Goal: Navigation & Orientation: Understand site structure

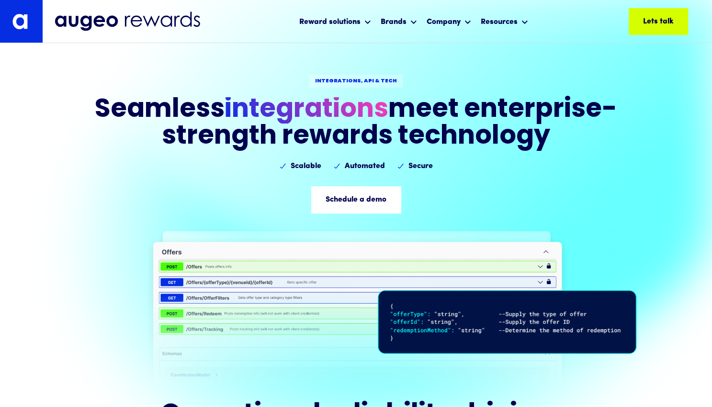
click at [643, 209] on div "Integrations, API & tech Seamless integrations meet enterprise-strength rewards…" at bounding box center [356, 194] width 712 height 388
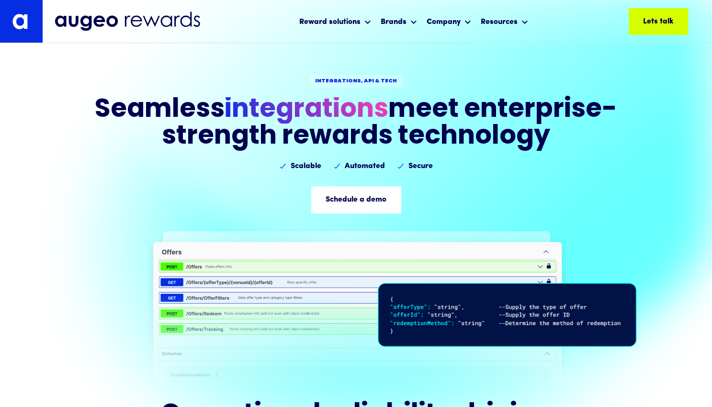
click at [540, 265] on div at bounding box center [507, 307] width 259 height 160
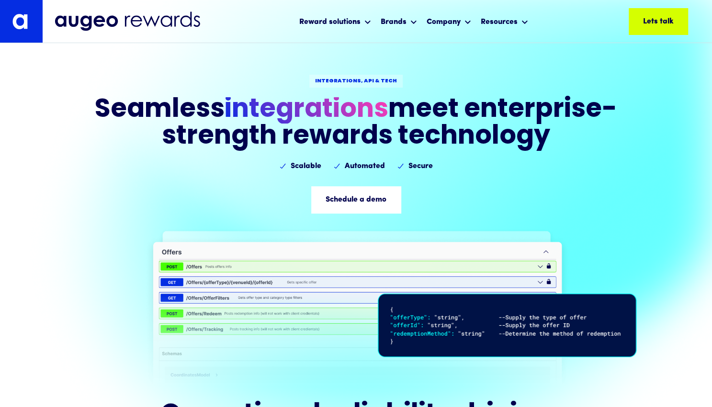
click at [539, 266] on div at bounding box center [507, 307] width 259 height 160
click at [454, 334] on img at bounding box center [507, 326] width 259 height 64
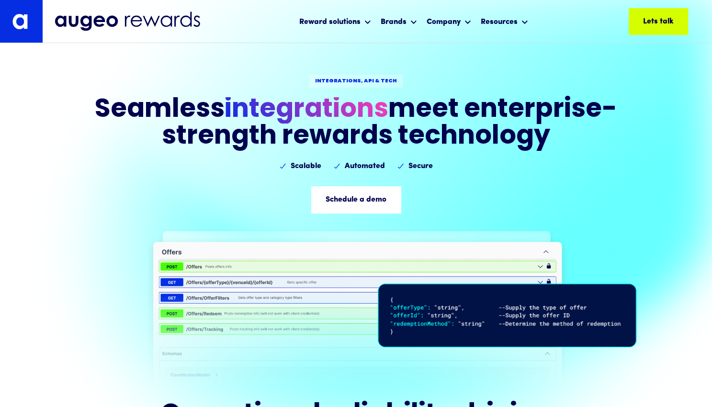
click at [547, 250] on div at bounding box center [507, 307] width 259 height 160
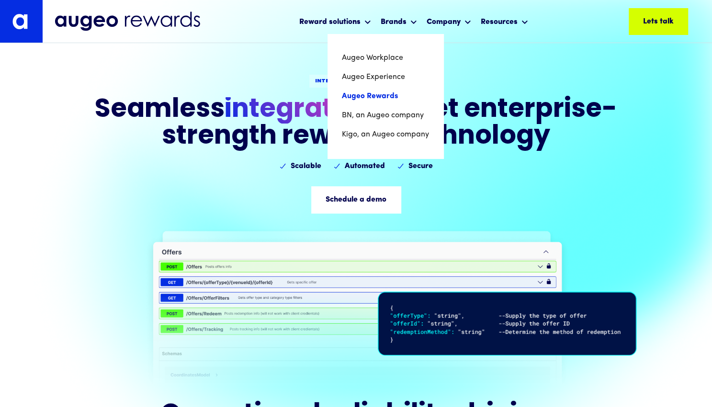
click at [373, 97] on link "Augeo Rewards" at bounding box center [385, 96] width 87 height 19
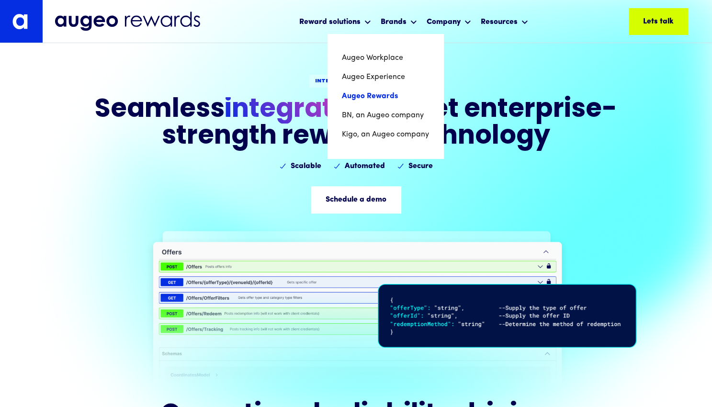
click at [374, 95] on link "Augeo Rewards" at bounding box center [385, 96] width 87 height 19
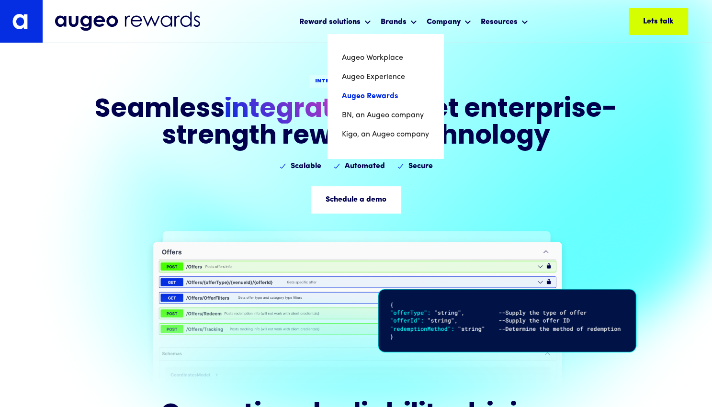
click at [374, 95] on link "Augeo Rewards" at bounding box center [385, 96] width 87 height 19
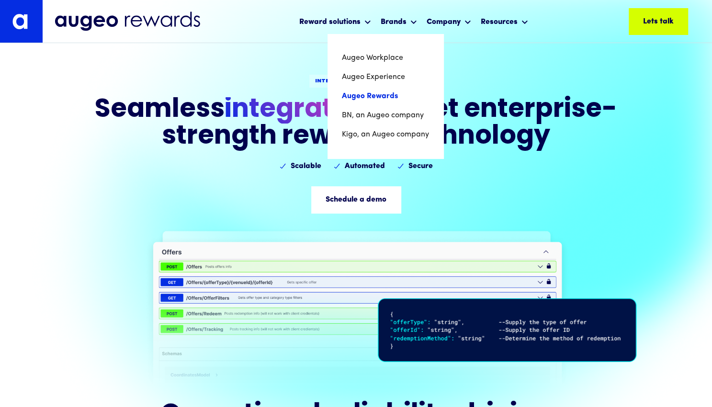
click at [374, 95] on link "Augeo Rewards" at bounding box center [385, 96] width 87 height 19
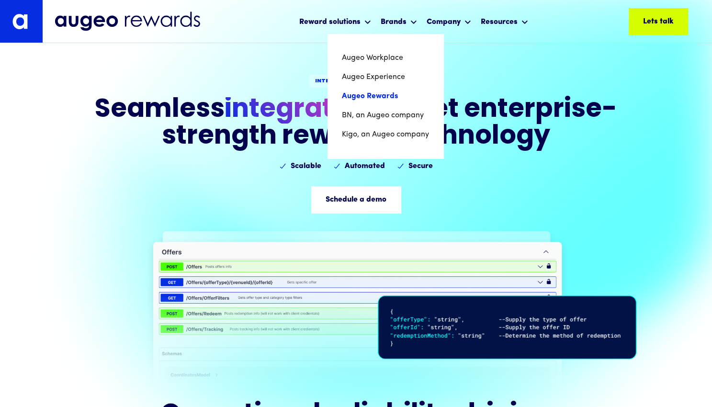
click at [374, 95] on link "Augeo Rewards" at bounding box center [385, 96] width 87 height 19
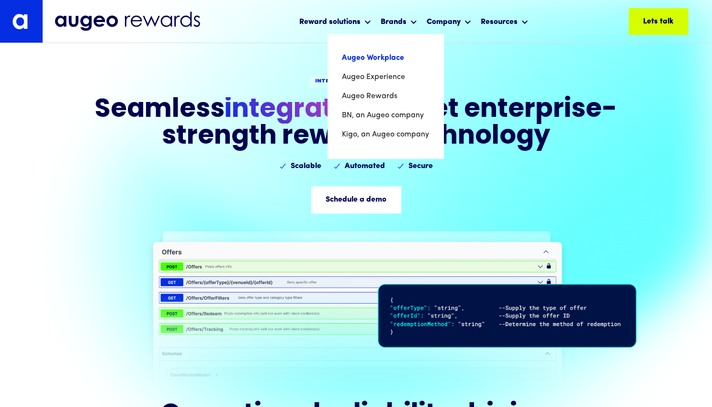
click at [374, 59] on link "Augeo Workplace" at bounding box center [385, 57] width 87 height 19
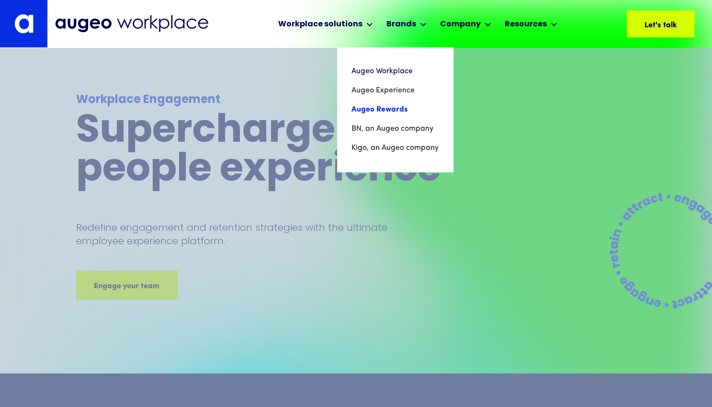
click at [376, 108] on link "Augeo Rewards" at bounding box center [394, 109] width 87 height 19
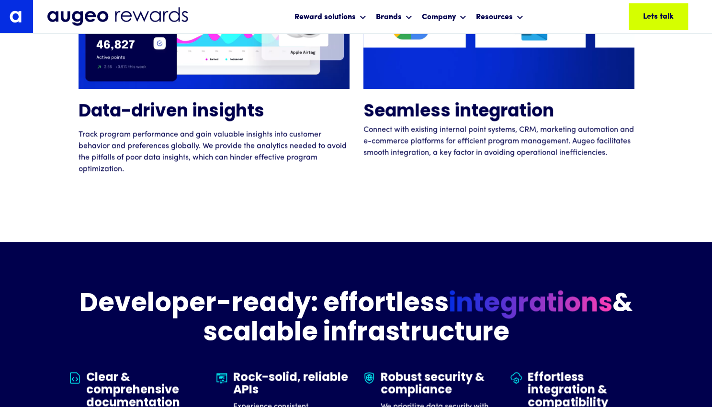
scroll to position [2696, 0]
